Goal: Check status: Check status

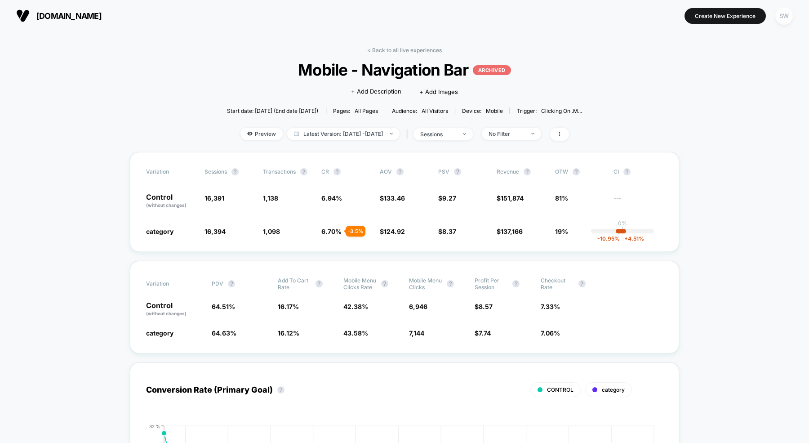
click at [785, 14] on div "SW" at bounding box center [784, 16] width 18 height 18
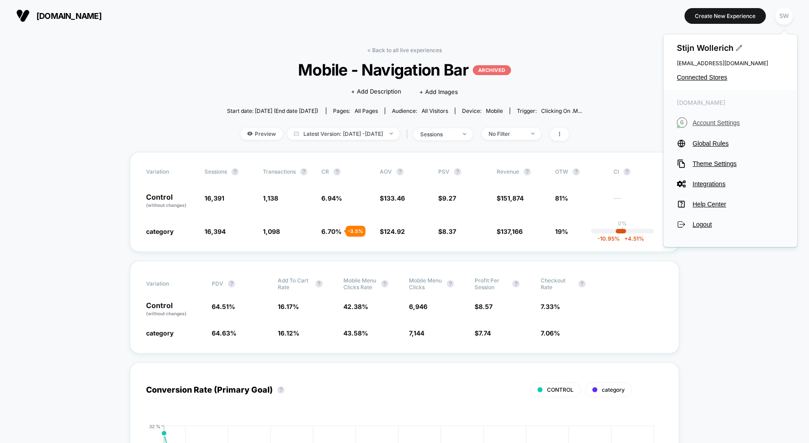
click at [707, 121] on span "Account Settings" at bounding box center [738, 122] width 91 height 7
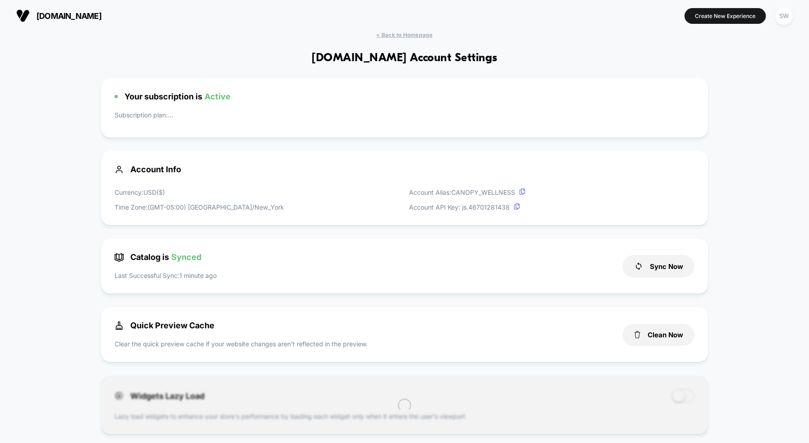
scroll to position [121, 0]
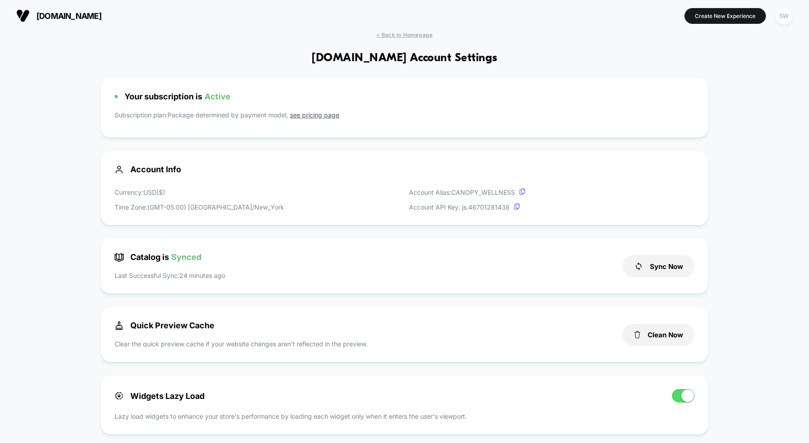
click at [787, 12] on div "SW" at bounding box center [784, 16] width 18 height 18
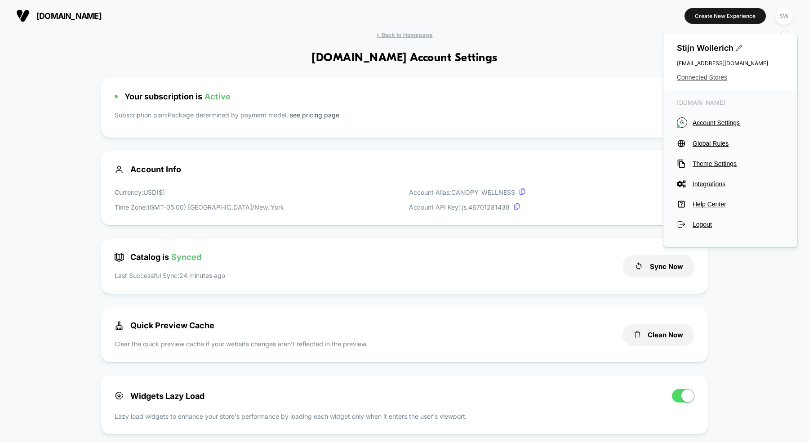
click at [689, 80] on span "Connected Stores" at bounding box center [730, 77] width 107 height 7
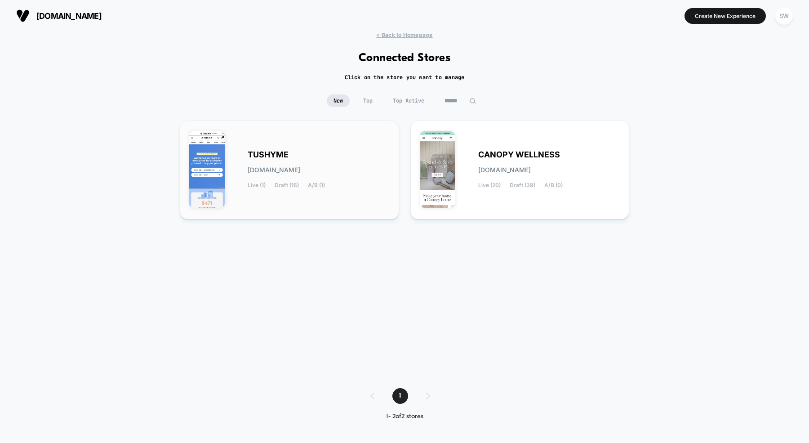
click at [316, 175] on div "TUSHYME [DOMAIN_NAME] Live (1) Draft (16) A/B (1)" at bounding box center [319, 169] width 142 height 37
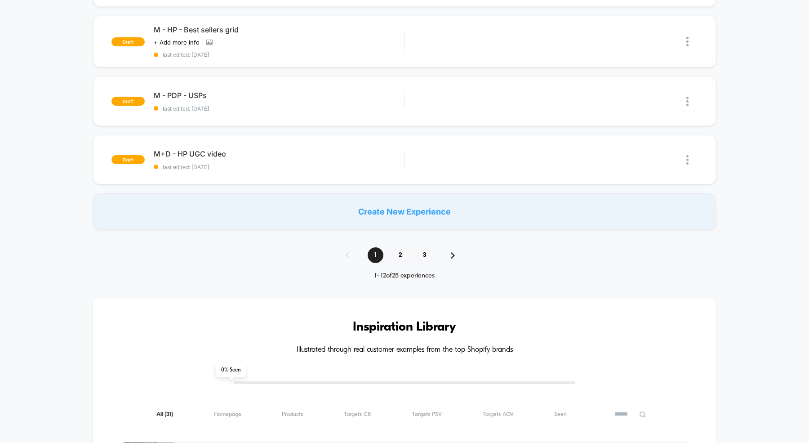
scroll to position [519, 0]
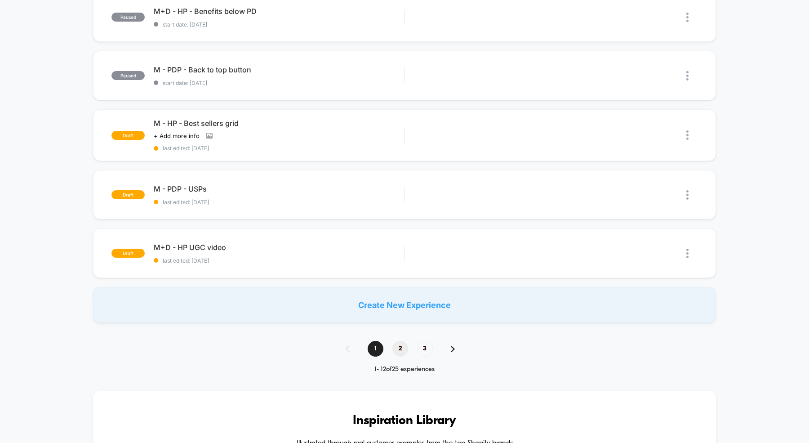
click at [398, 341] on span "2" at bounding box center [400, 349] width 16 height 16
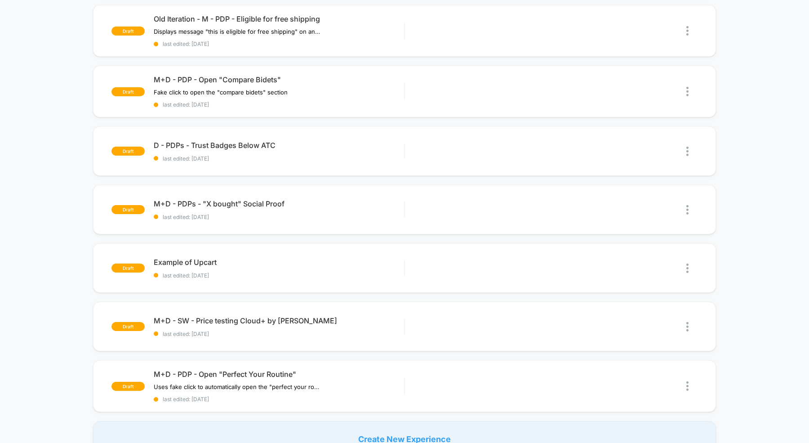
scroll to position [467, 0]
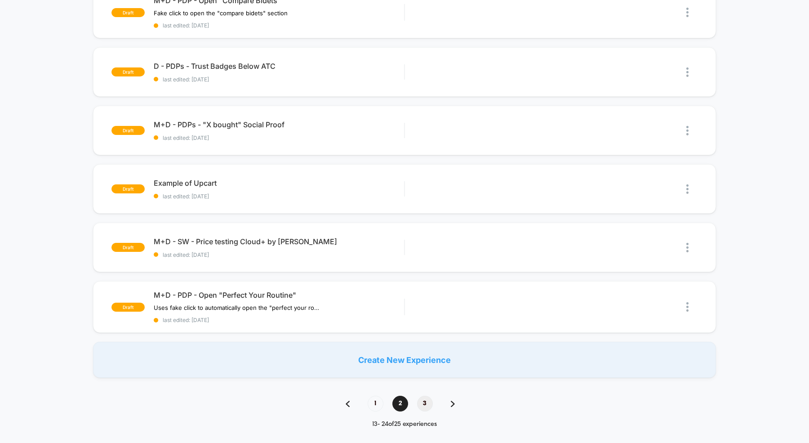
click at [424, 403] on span "3" at bounding box center [425, 404] width 16 height 16
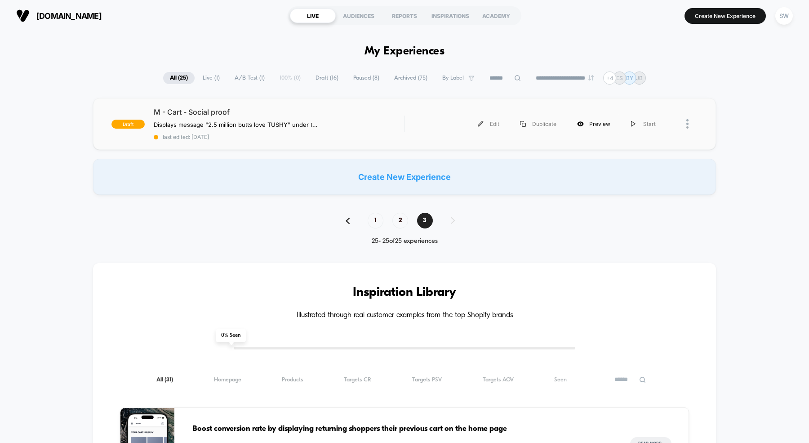
click at [589, 125] on div "Preview" at bounding box center [594, 124] width 54 height 20
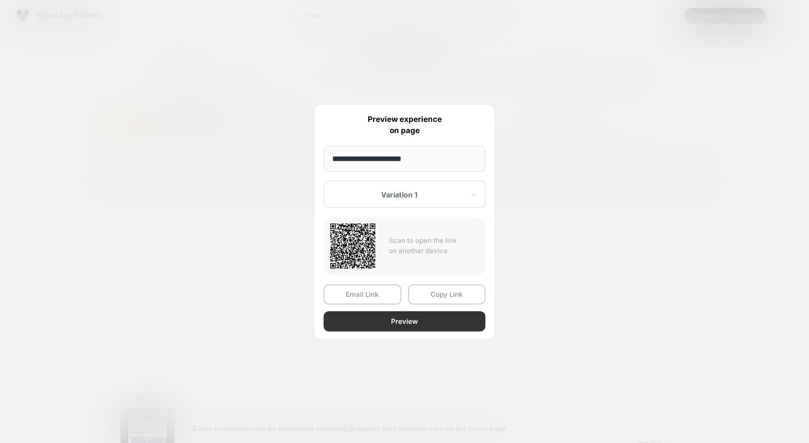
click at [391, 329] on button "Preview" at bounding box center [405, 321] width 162 height 20
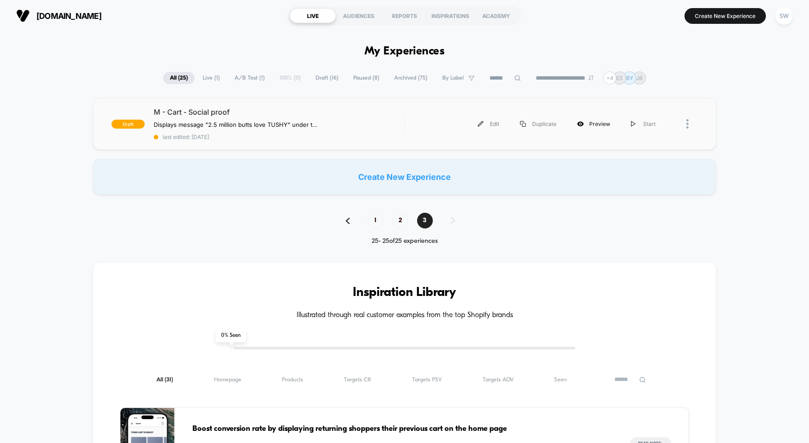
click at [589, 123] on div "Preview" at bounding box center [594, 124] width 54 height 20
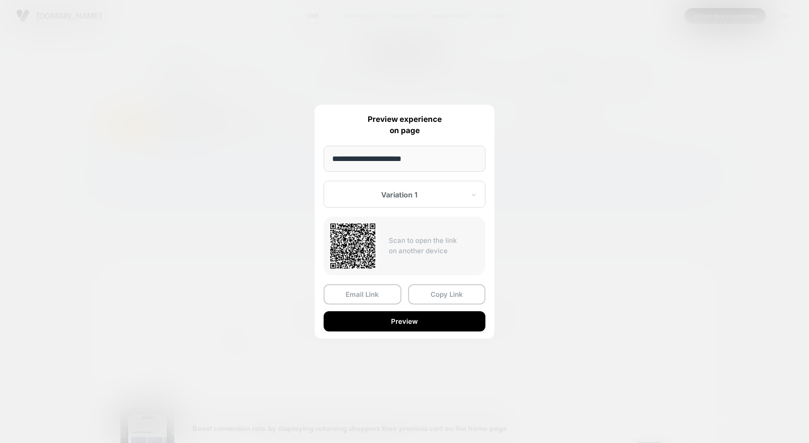
click at [415, 193] on div at bounding box center [399, 194] width 132 height 9
click at [396, 243] on div "Control" at bounding box center [404, 242] width 153 height 16
click at [396, 317] on button "Preview" at bounding box center [405, 321] width 162 height 20
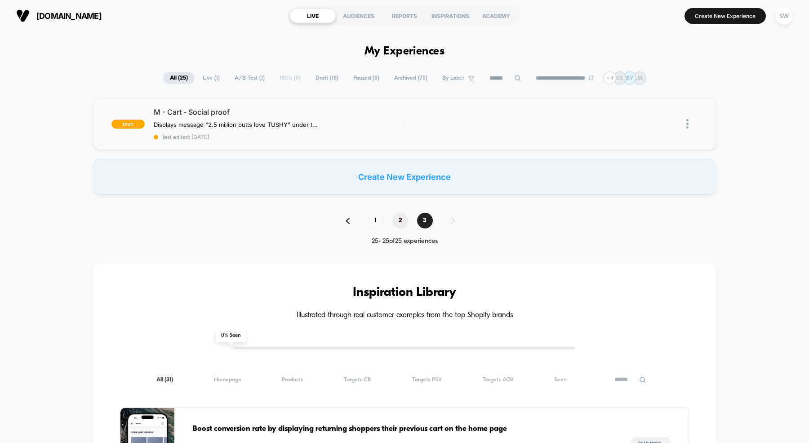
click at [400, 224] on span "2" at bounding box center [400, 221] width 16 height 16
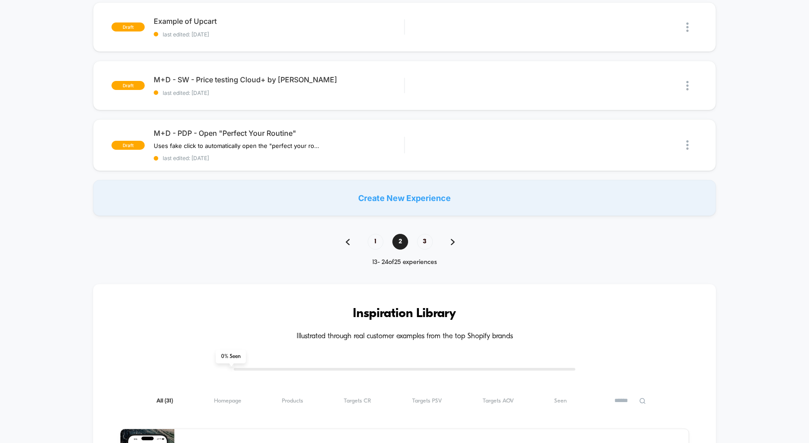
scroll to position [619, 0]
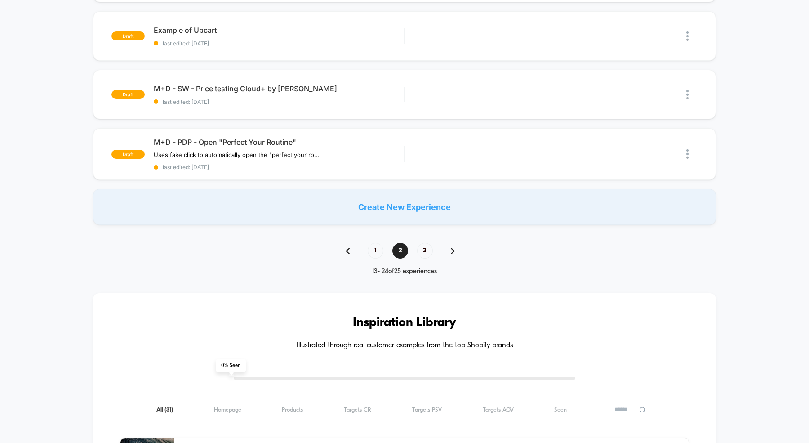
click at [373, 254] on div "1 2 3" at bounding box center [405, 251] width 136 height 16
click at [376, 243] on span "1" at bounding box center [376, 251] width 16 height 16
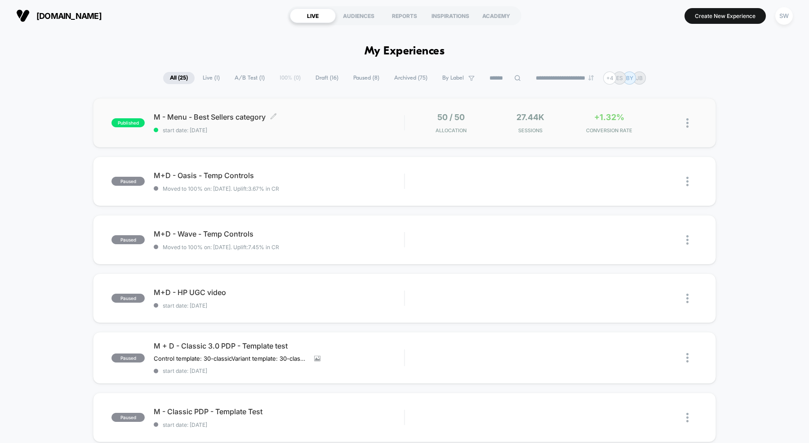
click at [311, 128] on span "start date: [DATE]" at bounding box center [279, 130] width 250 height 7
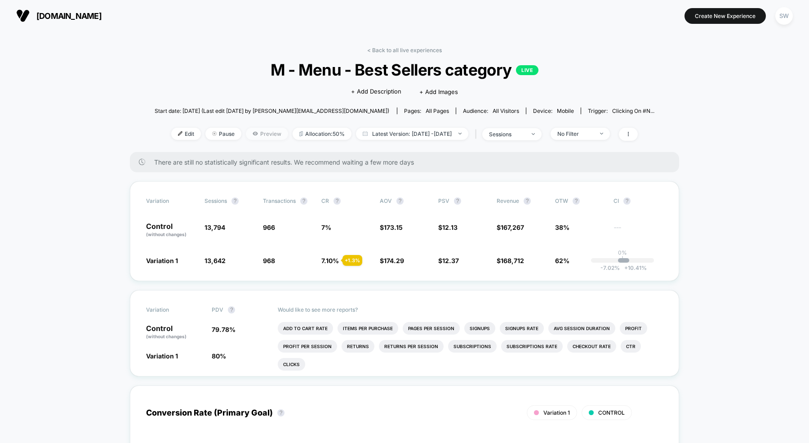
click at [254, 135] on span "Preview" at bounding box center [267, 134] width 42 height 12
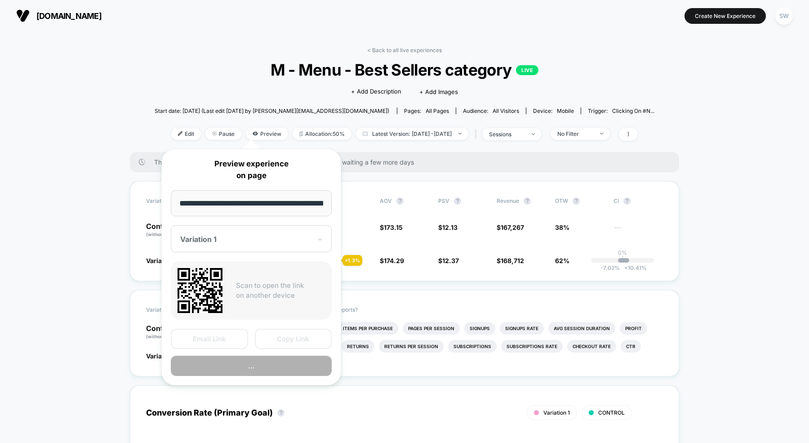
scroll to position [0, 52]
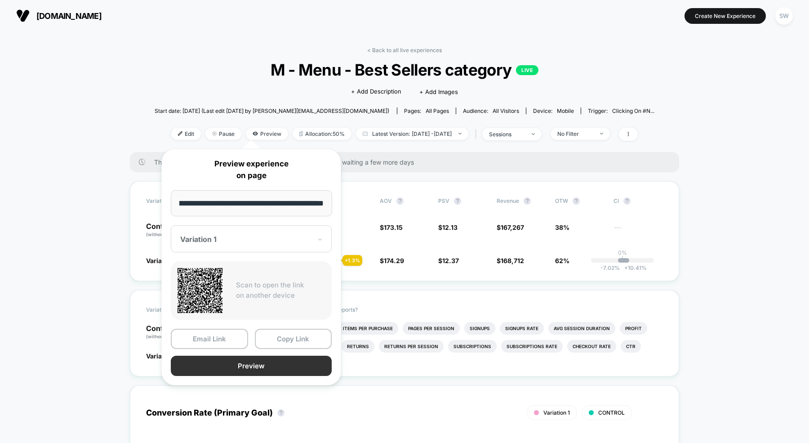
click at [262, 365] on button "Preview" at bounding box center [251, 366] width 161 height 20
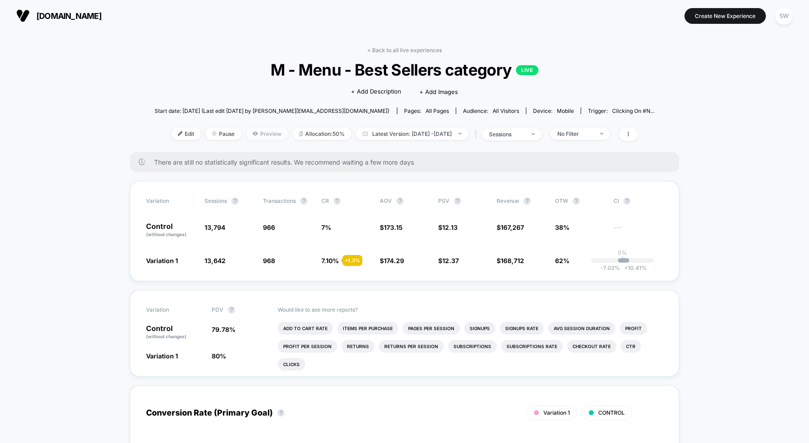
click at [246, 137] on span "Preview" at bounding box center [267, 134] width 42 height 12
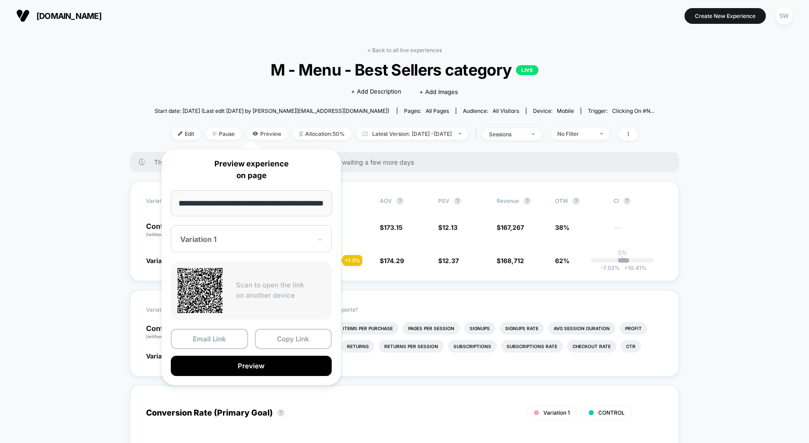
click at [248, 244] on div "Variation 1" at bounding box center [251, 238] width 161 height 27
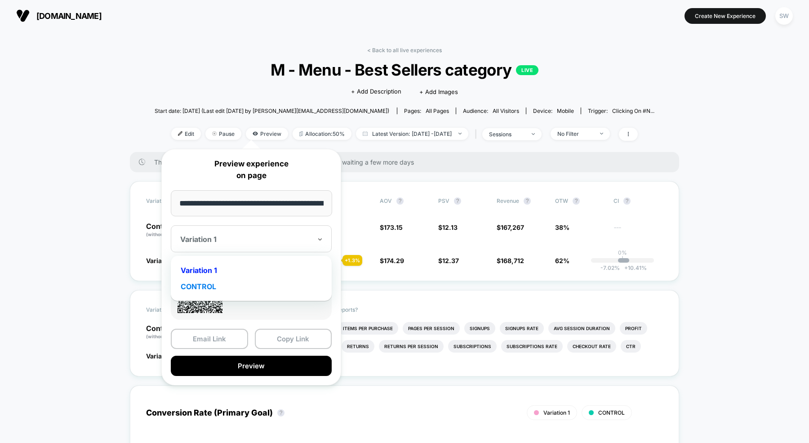
click at [235, 286] on div "CONTROL" at bounding box center [251, 286] width 152 height 16
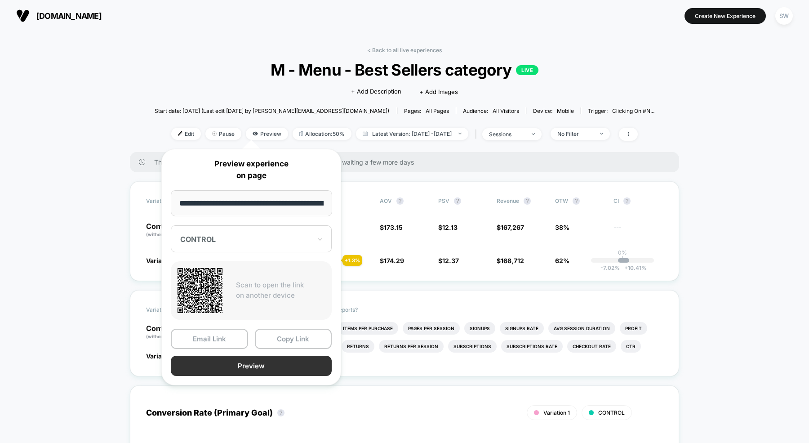
click at [260, 364] on button "Preview" at bounding box center [251, 366] width 161 height 20
